Goal: Task Accomplishment & Management: Manage account settings

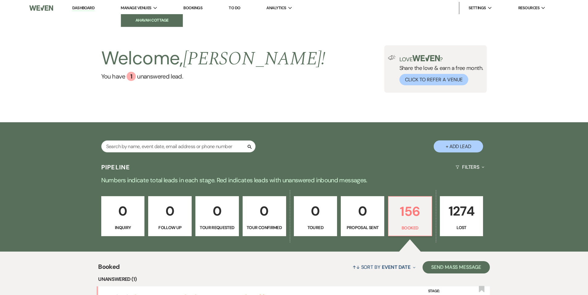
click at [142, 19] on li "Ahavah Cottage" at bounding box center [152, 20] width 56 height 6
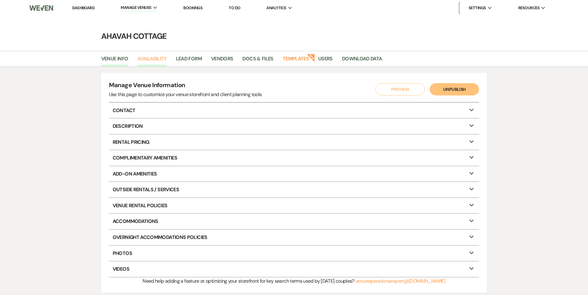
click at [158, 60] on link "Availability" at bounding box center [151, 61] width 29 height 12
select select "3"
select select "2026"
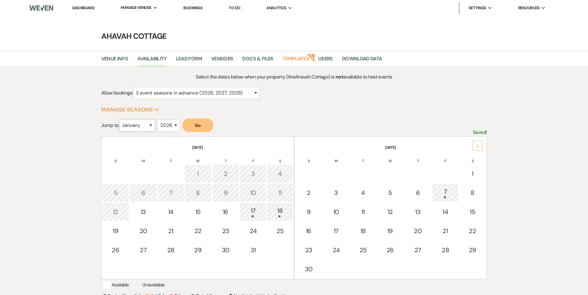
click at [152, 123] on select "January February March April May June July August September October November De…" at bounding box center [137, 126] width 36 height 12
select select "8"
click at [120, 120] on select "January February March April May June July August September October November De…" at bounding box center [137, 126] width 36 height 12
click at [191, 126] on button "Go" at bounding box center [197, 126] width 31 height 14
